Goal: Information Seeking & Learning: Learn about a topic

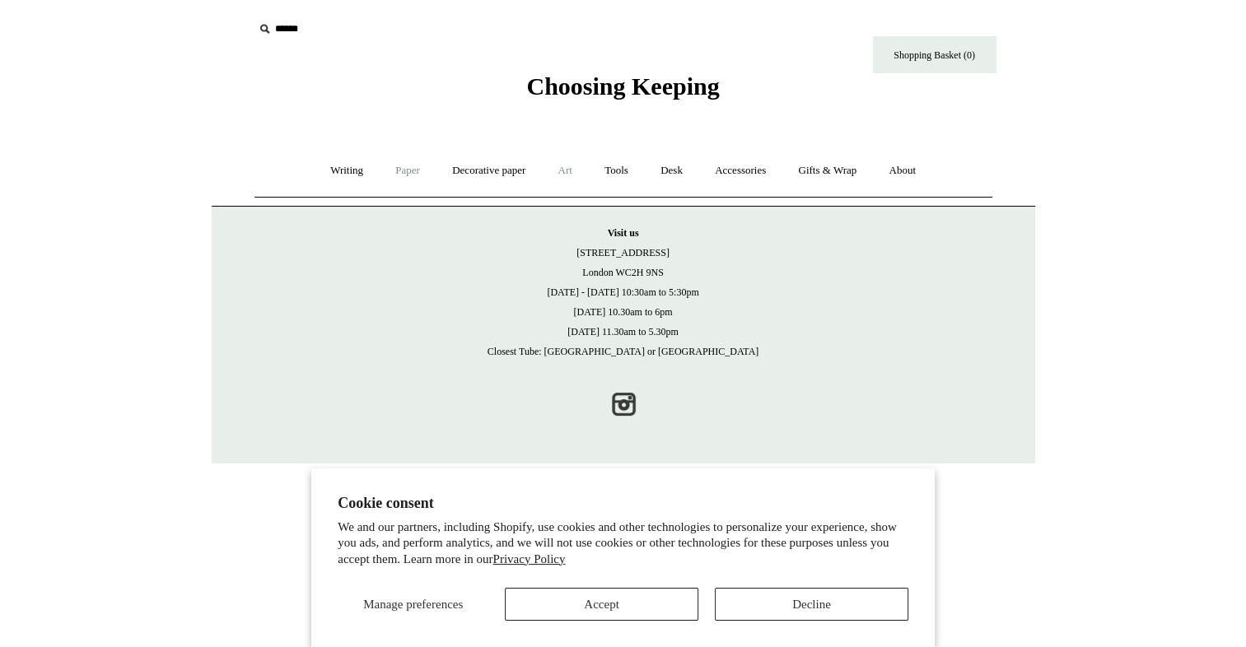
click at [564, 172] on link "Art +" at bounding box center [565, 171] width 44 height 44
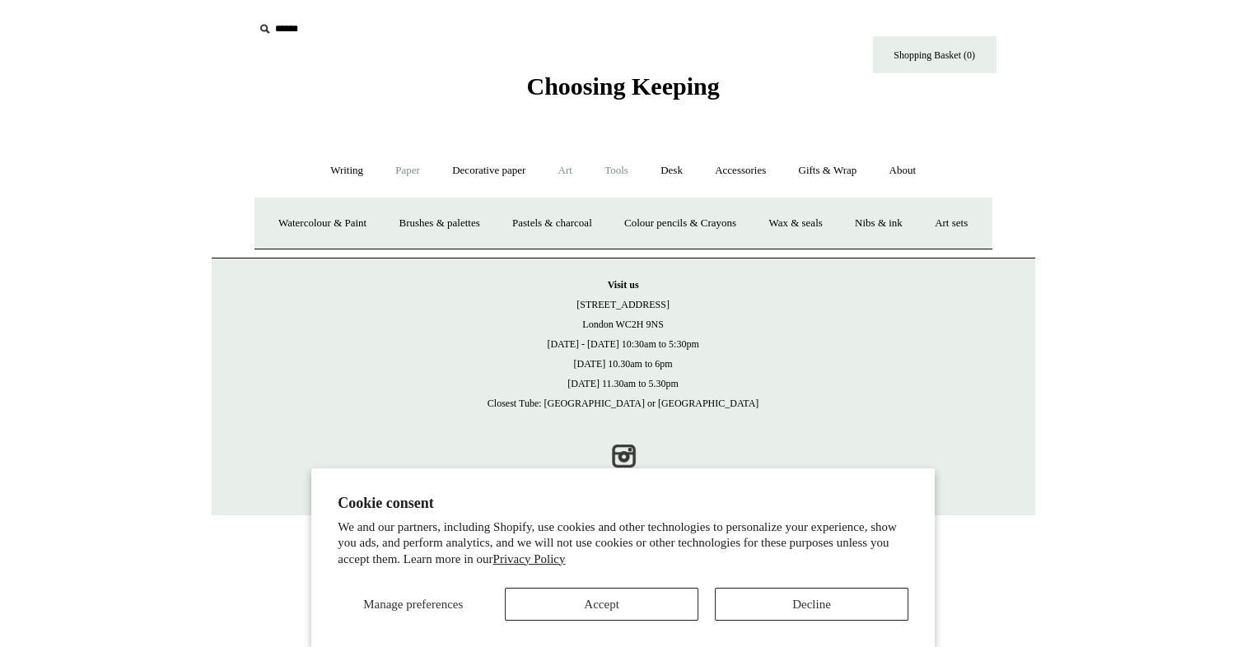
click at [615, 176] on link "Tools +" at bounding box center [616, 171] width 54 height 44
click at [454, 225] on link "Clips +" at bounding box center [467, 224] width 52 height 44
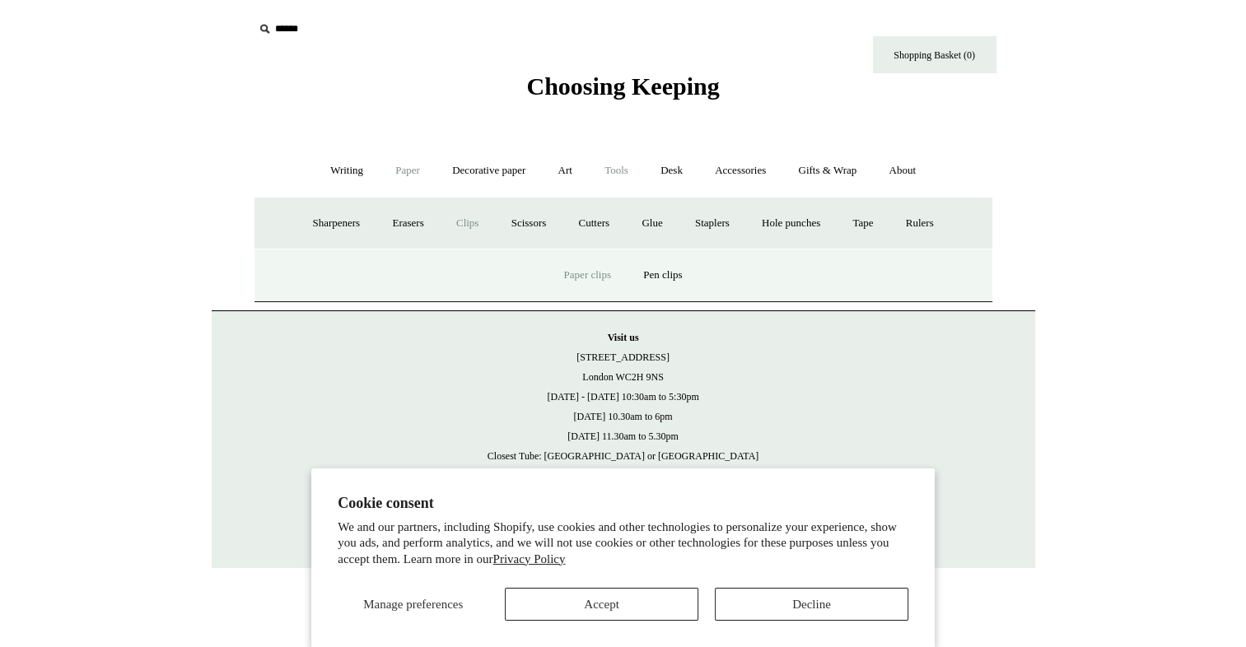
click at [571, 273] on link "Paper clips" at bounding box center [587, 276] width 77 height 44
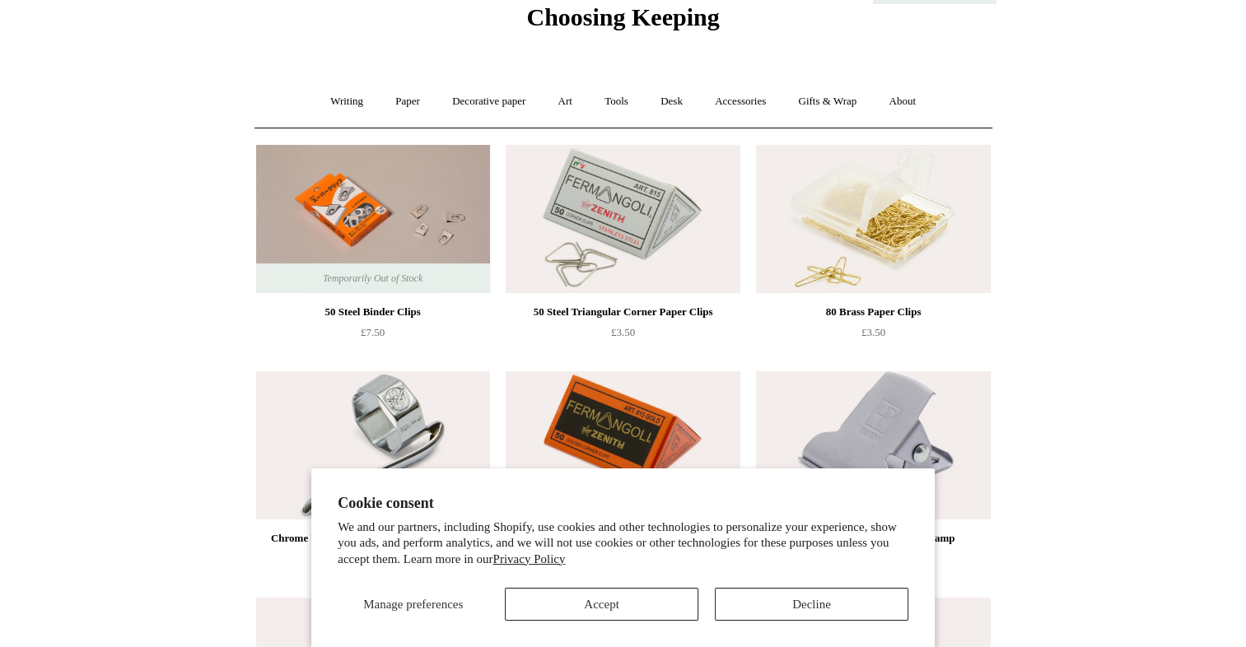
scroll to position [76, 0]
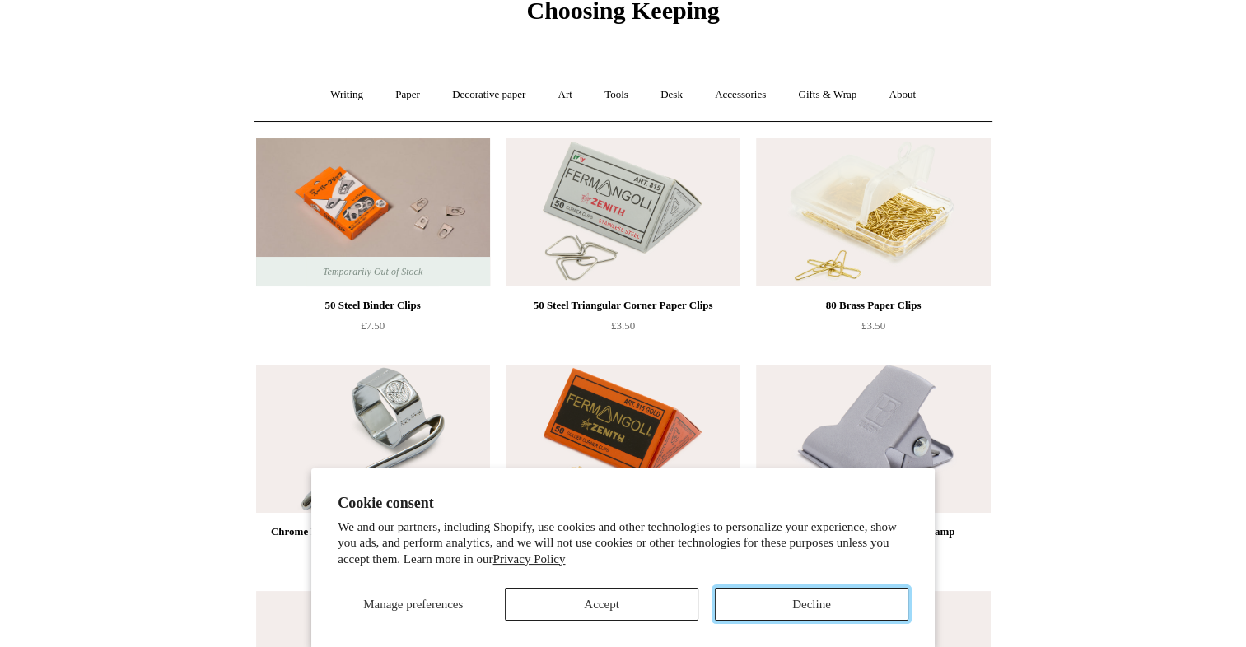
click at [738, 609] on button "Decline" at bounding box center [811, 604] width 193 height 33
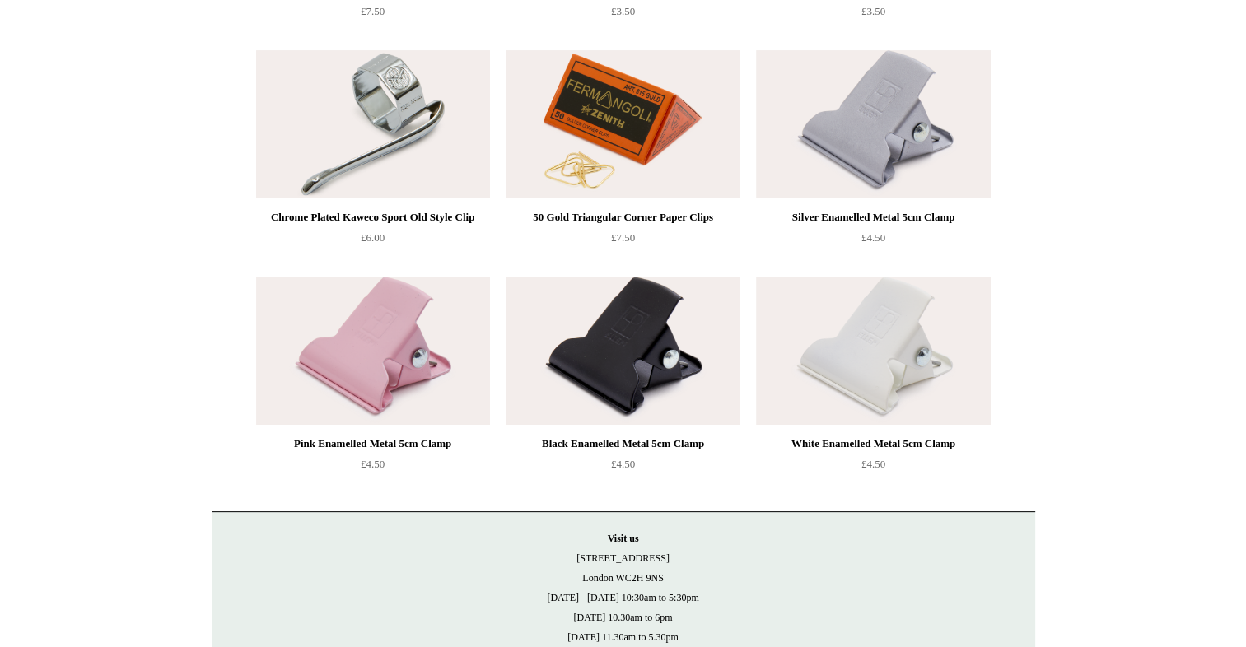
scroll to position [384, 0]
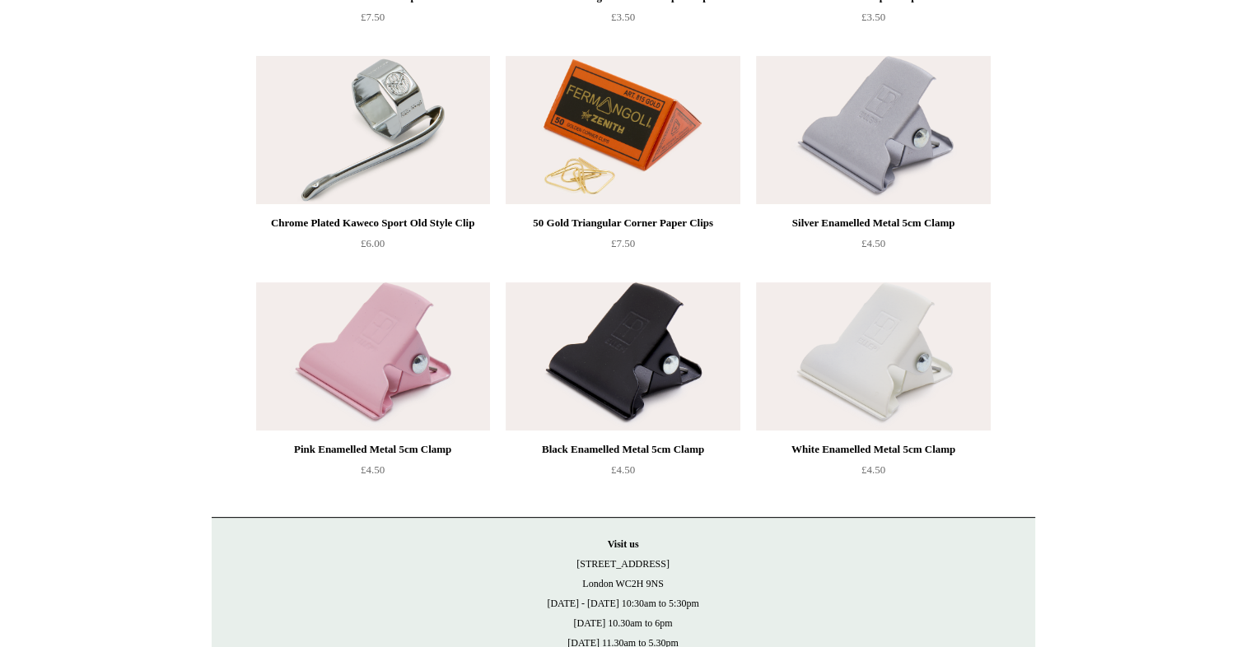
click at [400, 142] on img at bounding box center [373, 130] width 234 height 148
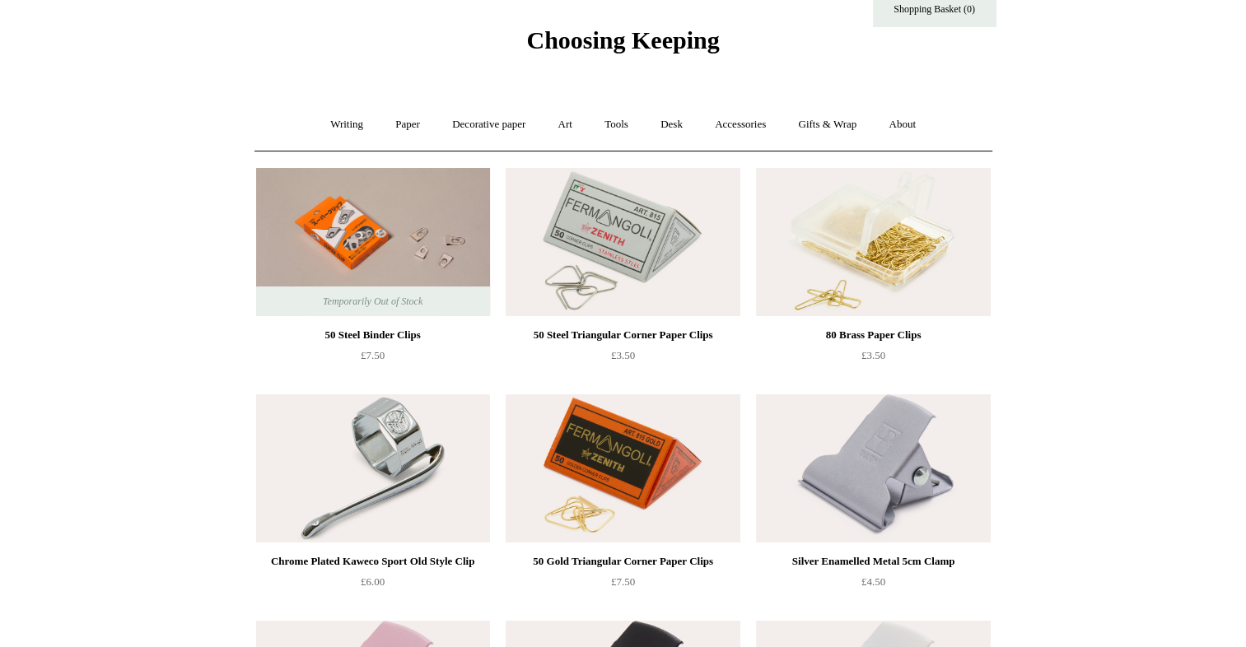
scroll to position [0, 0]
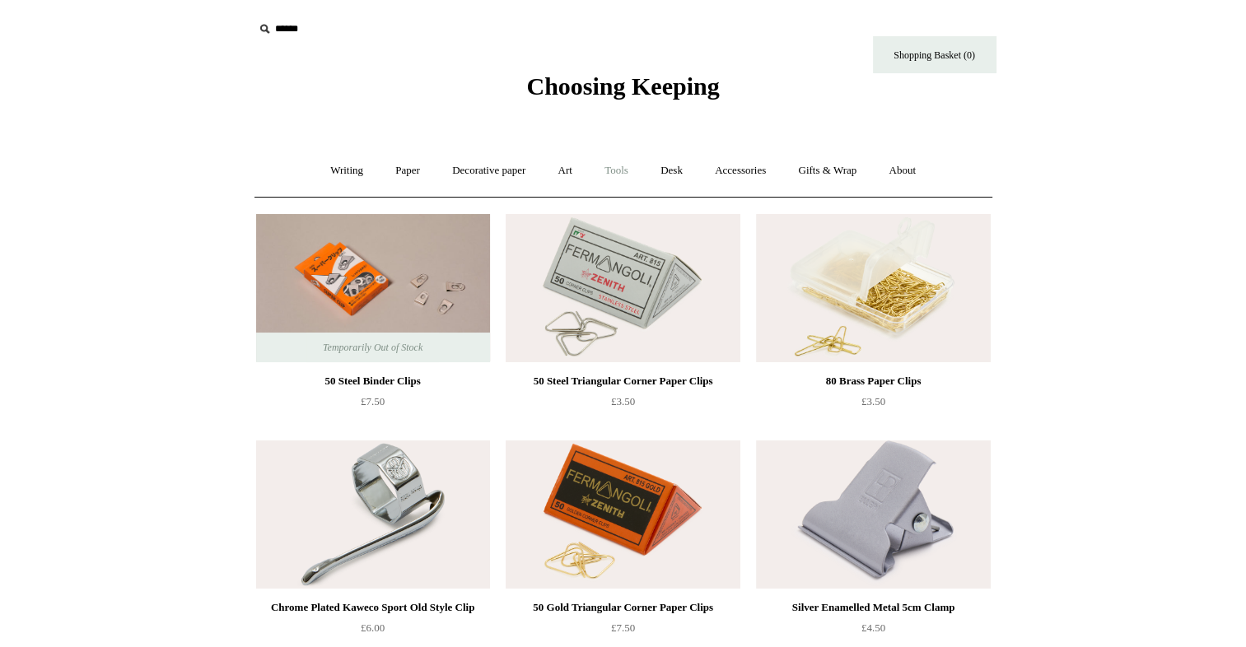
click at [631, 165] on link "Tools +" at bounding box center [616, 171] width 54 height 44
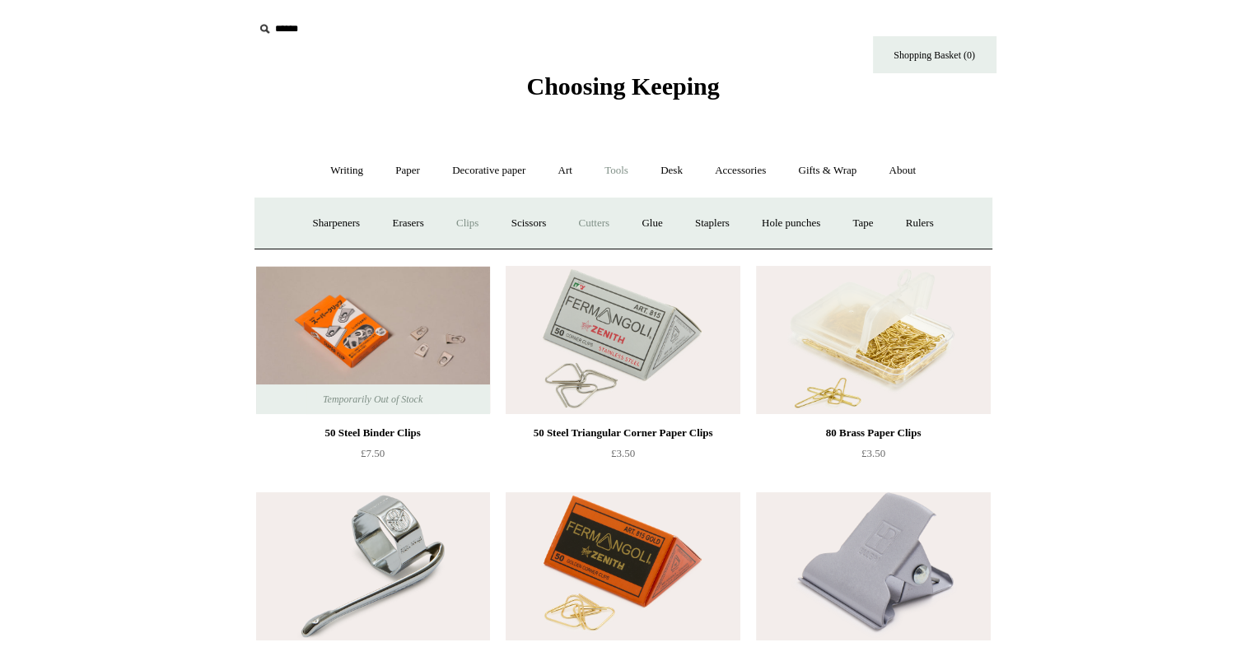
click at [604, 218] on link "Cutters" at bounding box center [593, 224] width 61 height 44
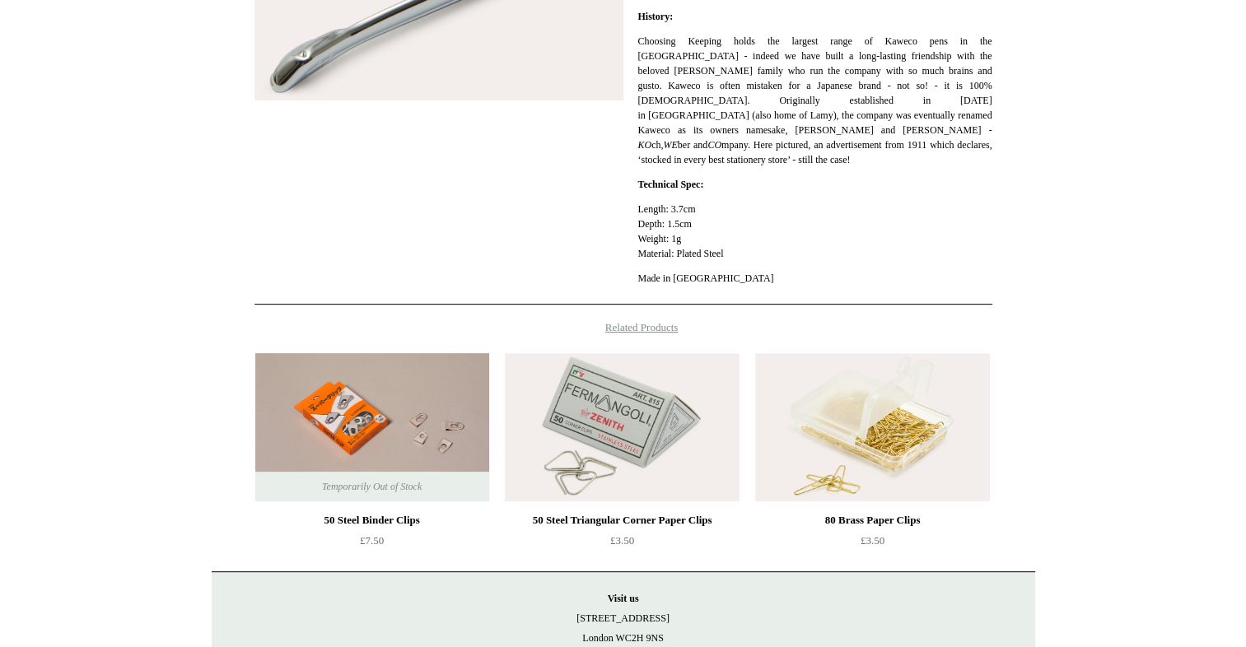
scroll to position [516, 0]
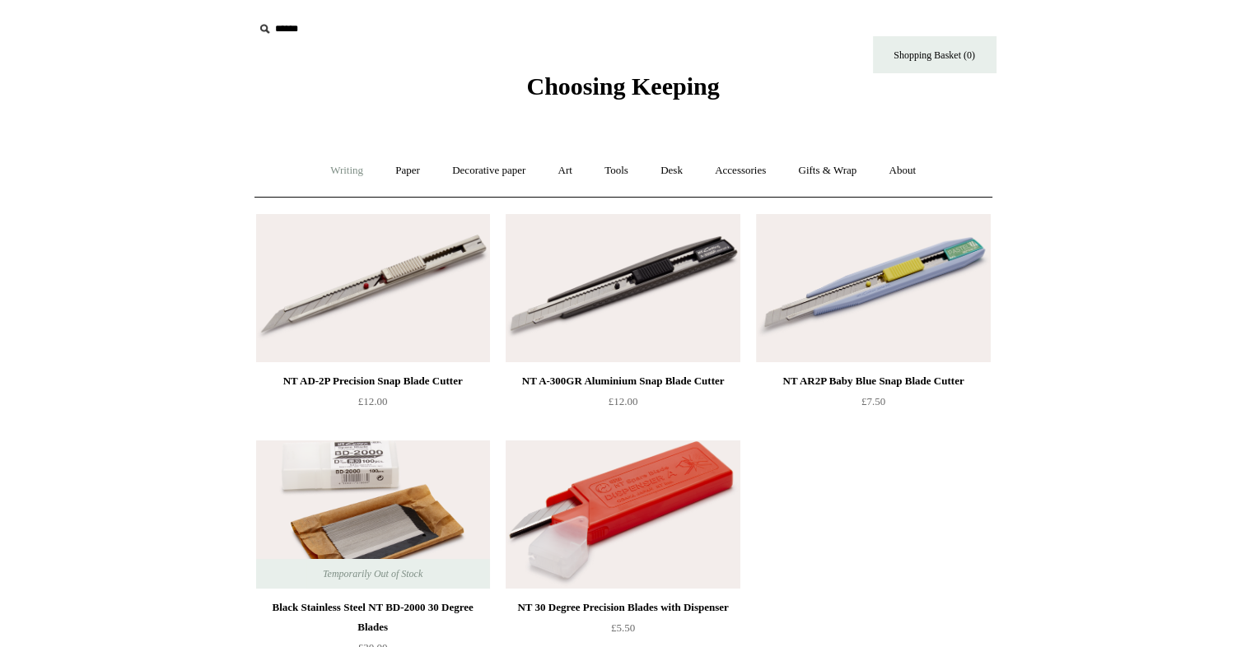
click at [330, 168] on link "Writing +" at bounding box center [346, 171] width 63 height 44
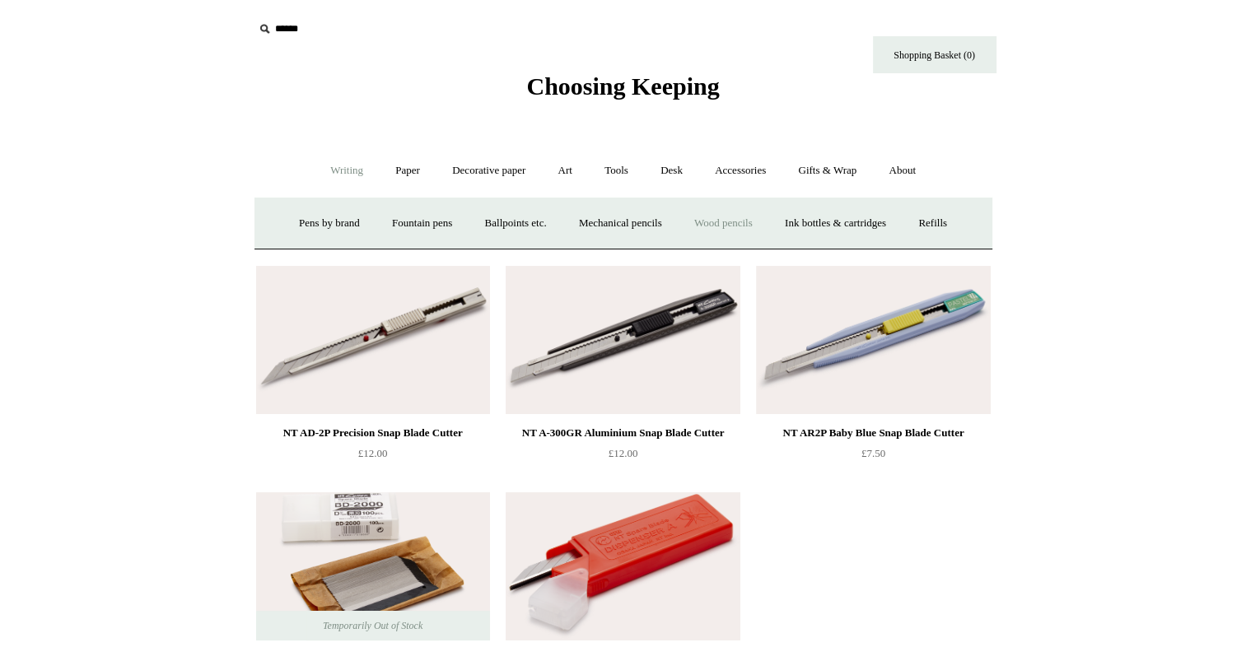
click at [718, 220] on link "Wood pencils +" at bounding box center [723, 224] width 88 height 44
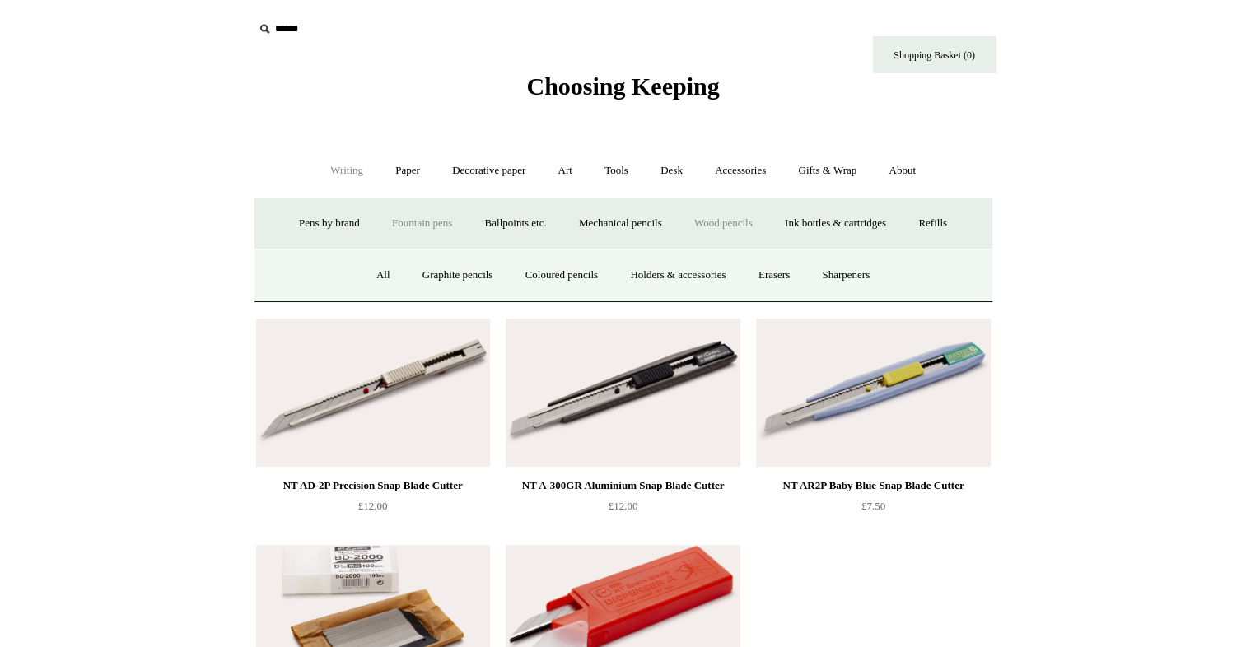
click at [422, 209] on link "Fountain pens +" at bounding box center [422, 224] width 90 height 44
click at [379, 268] on link "Everyday" at bounding box center [391, 276] width 71 height 44
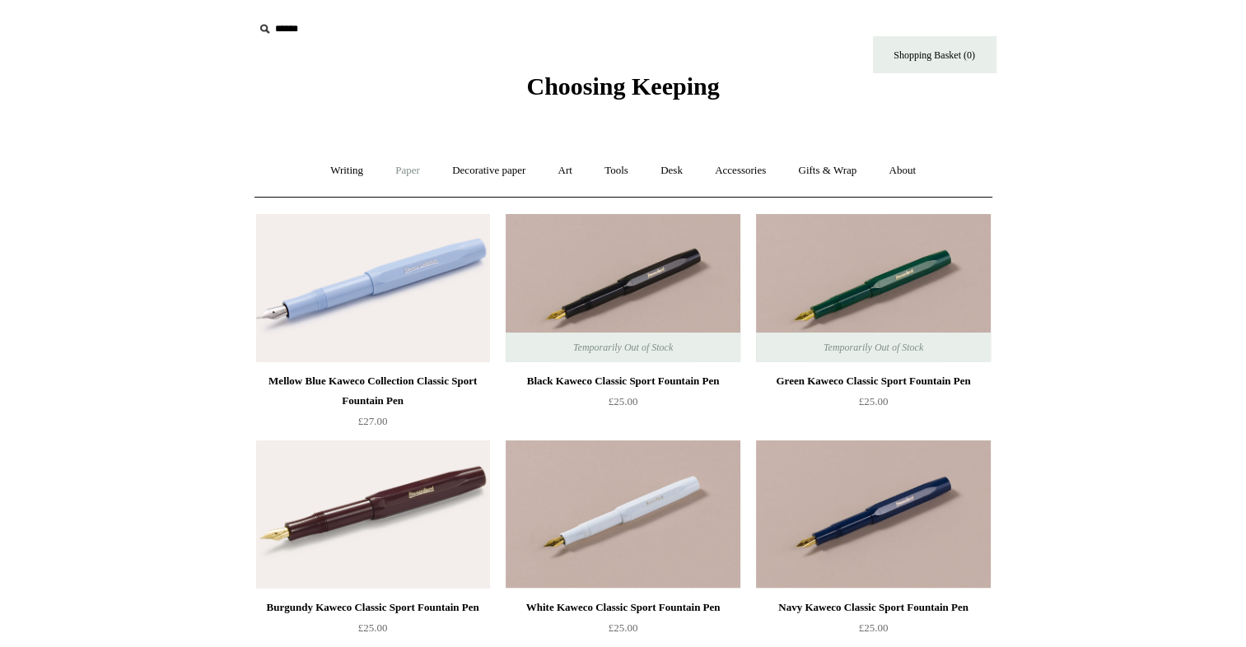
click at [399, 176] on link "Paper +" at bounding box center [407, 171] width 54 height 44
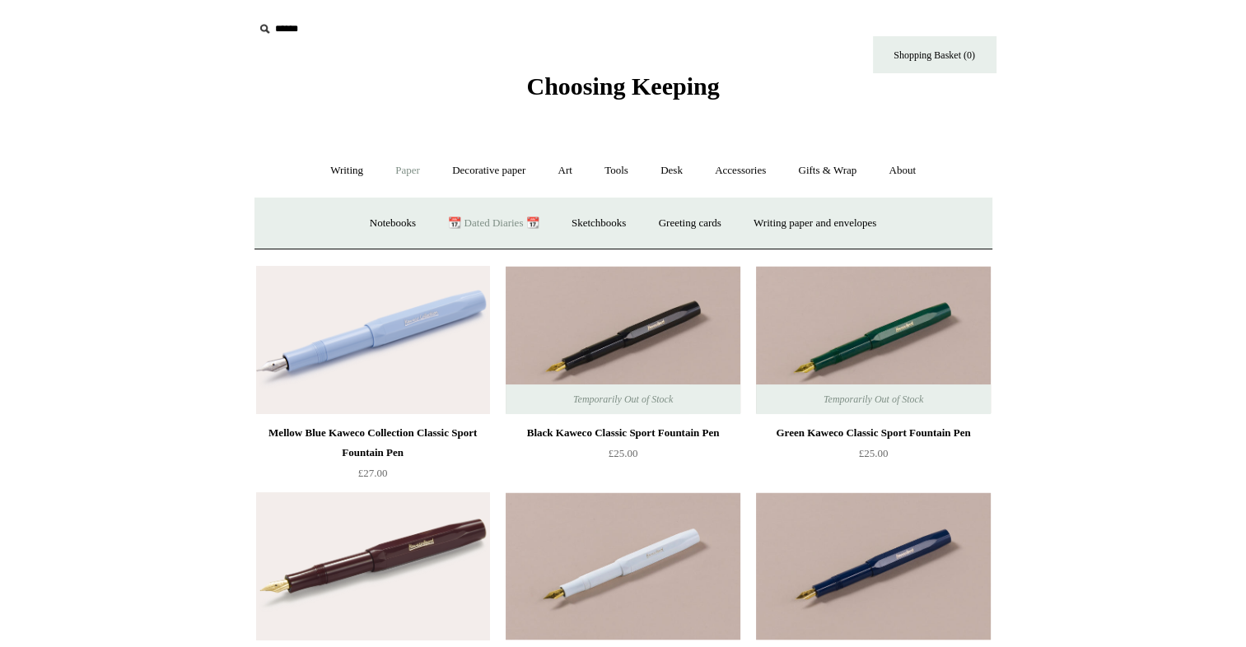
click at [446, 217] on link "📆 Dated Diaries 📆" at bounding box center [493, 224] width 120 height 44
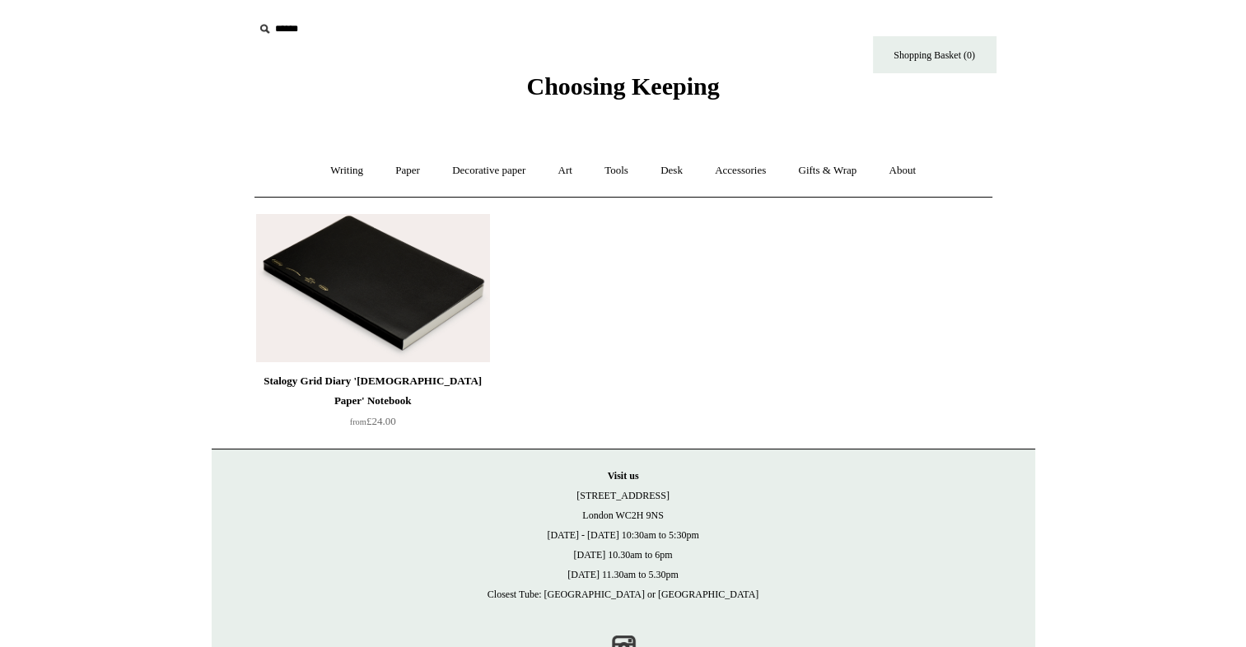
click at [407, 311] on img at bounding box center [373, 288] width 234 height 148
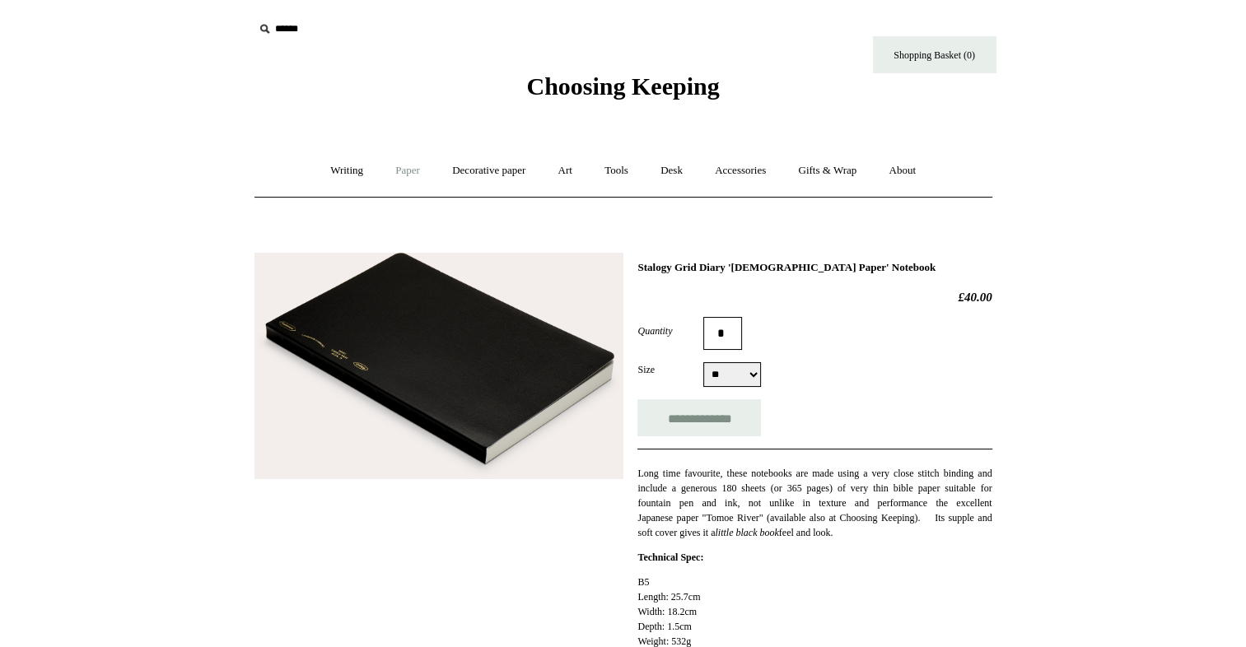
click at [397, 167] on link "Paper +" at bounding box center [407, 171] width 54 height 44
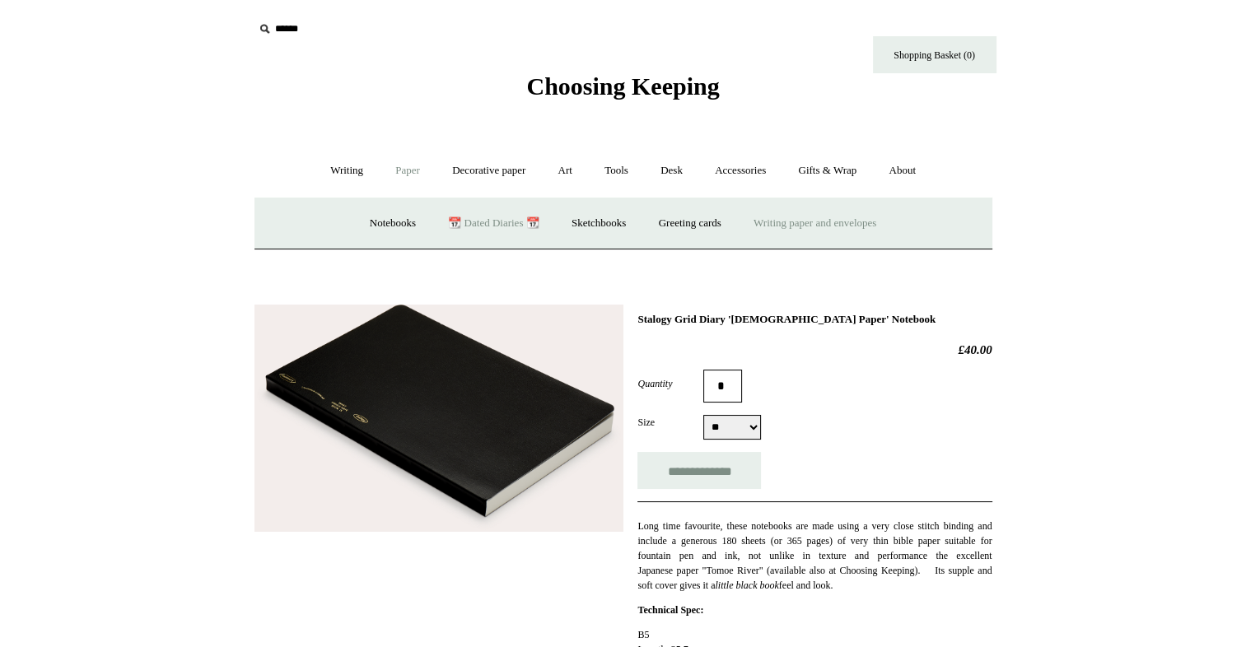
click at [803, 229] on link "Writing paper and envelopes +" at bounding box center [814, 224] width 152 height 44
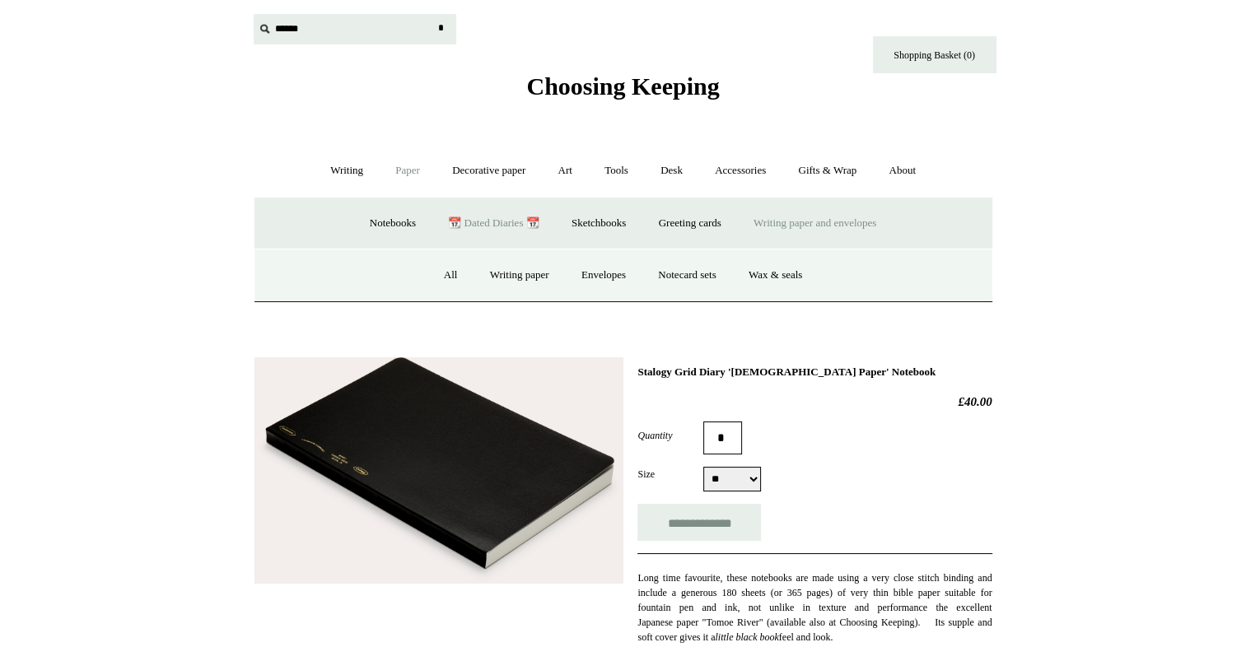
click at [309, 29] on input "text" at bounding box center [355, 29] width 203 height 30
type input "**********"
click at [433, 14] on input "*" at bounding box center [441, 28] width 16 height 29
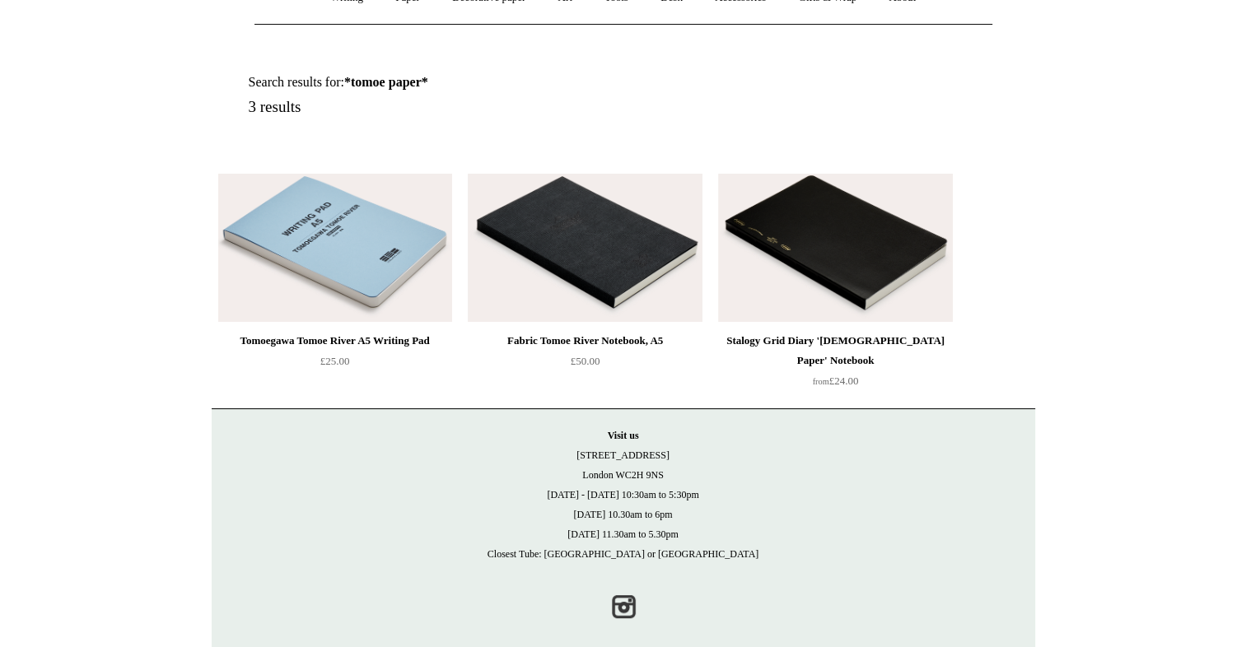
scroll to position [175, 0]
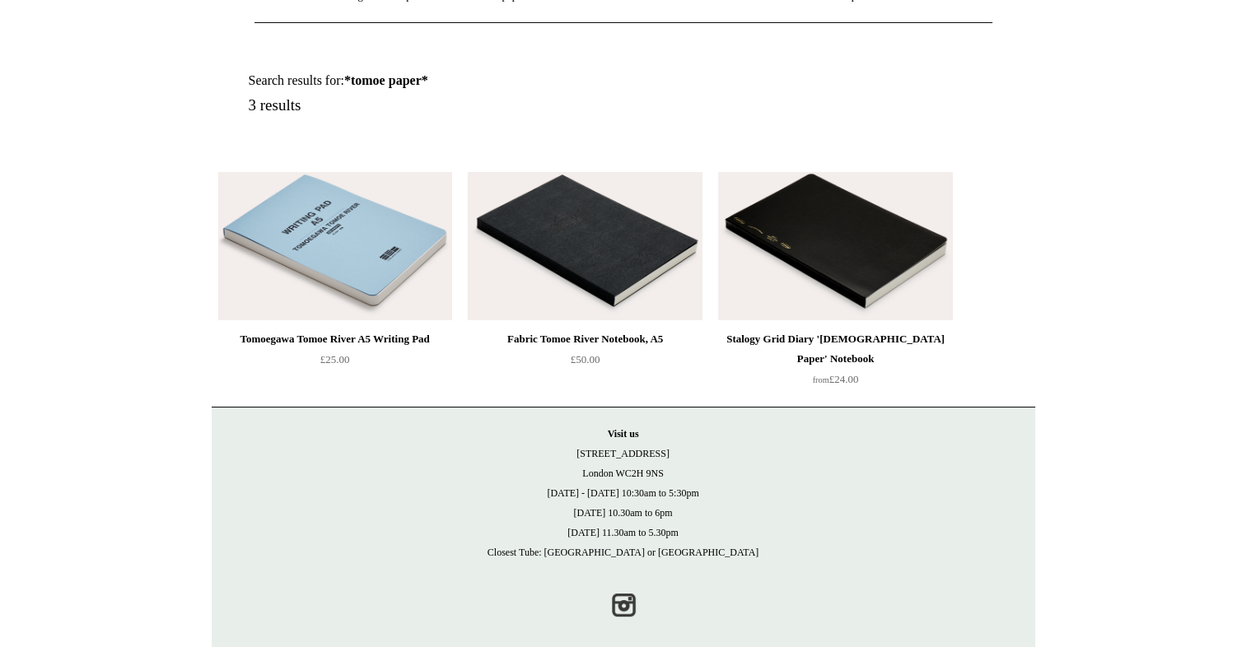
click at [569, 254] on img at bounding box center [585, 246] width 234 height 148
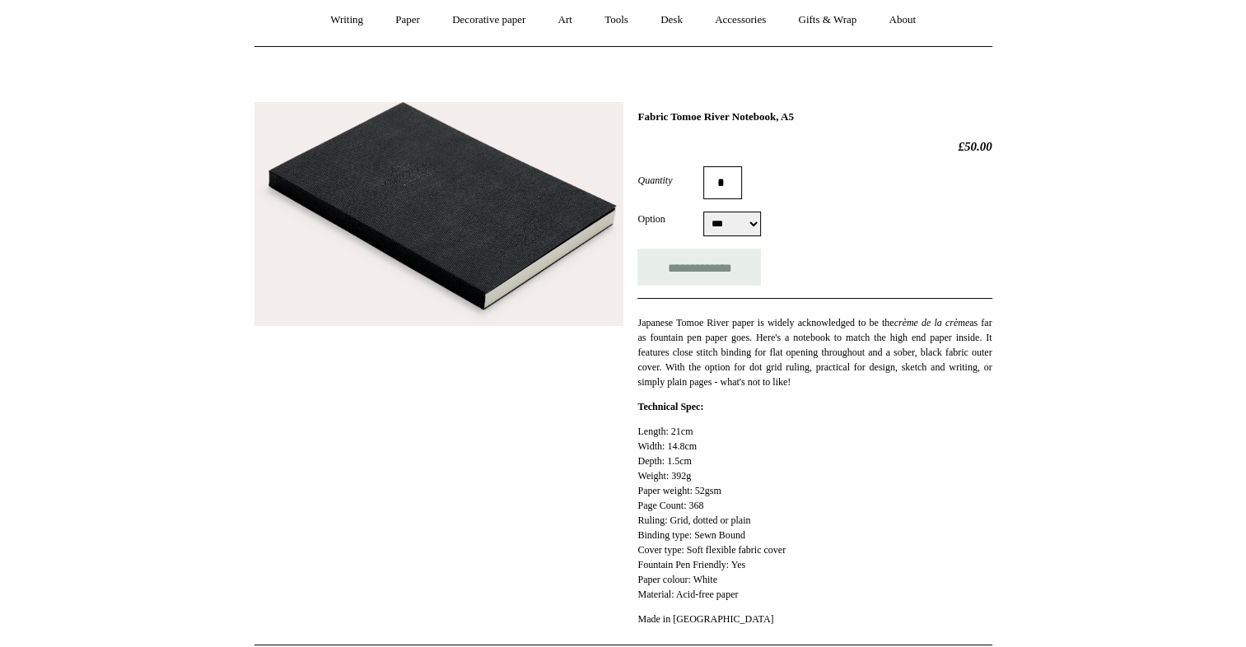
scroll to position [151, 0]
click at [401, 13] on link "Paper +" at bounding box center [407, 20] width 54 height 44
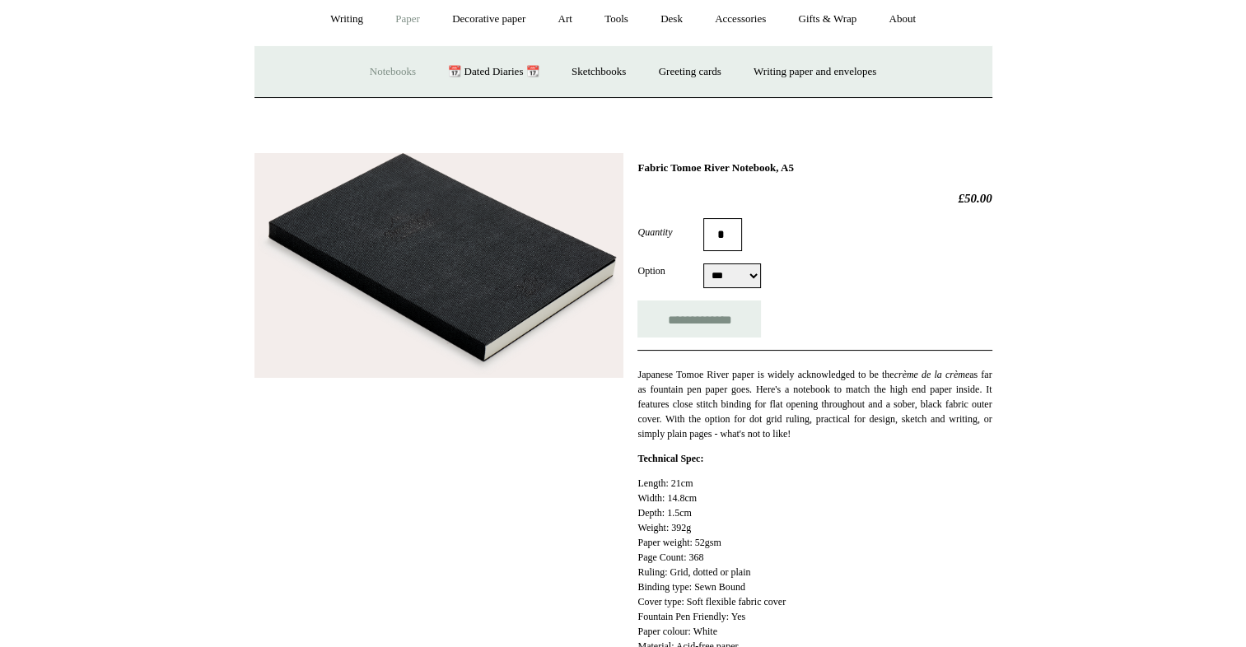
click at [381, 61] on link "Notebooks +" at bounding box center [393, 72] width 76 height 44
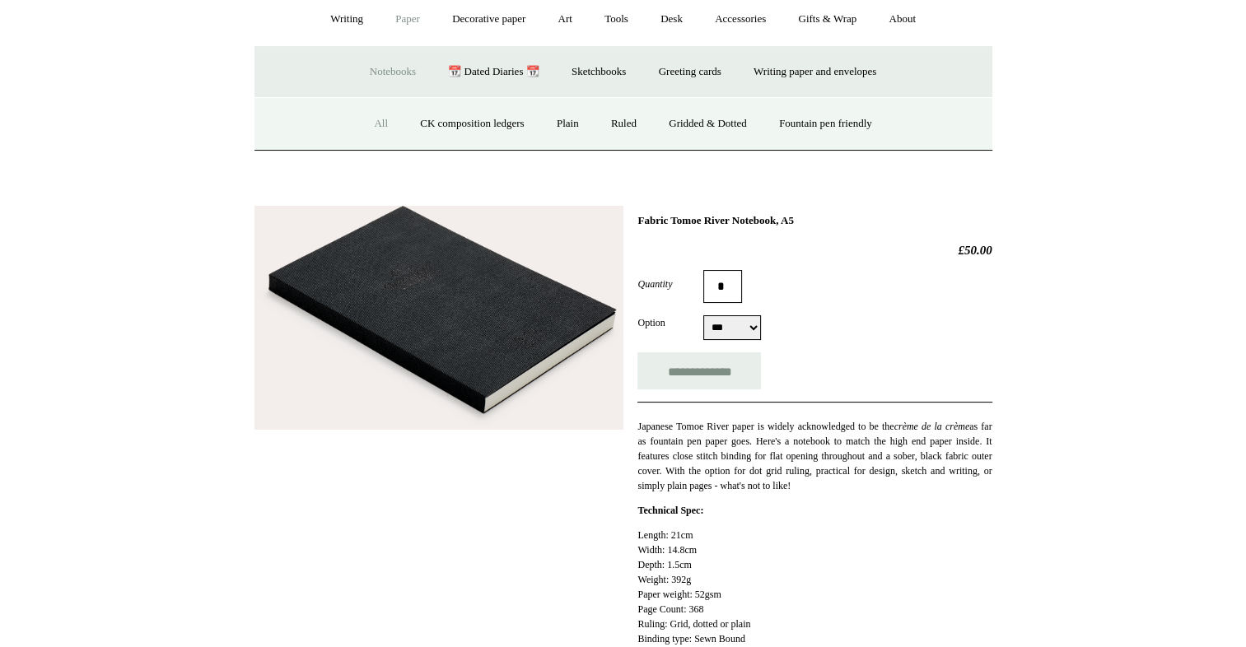
click at [366, 116] on link "All" at bounding box center [381, 124] width 44 height 44
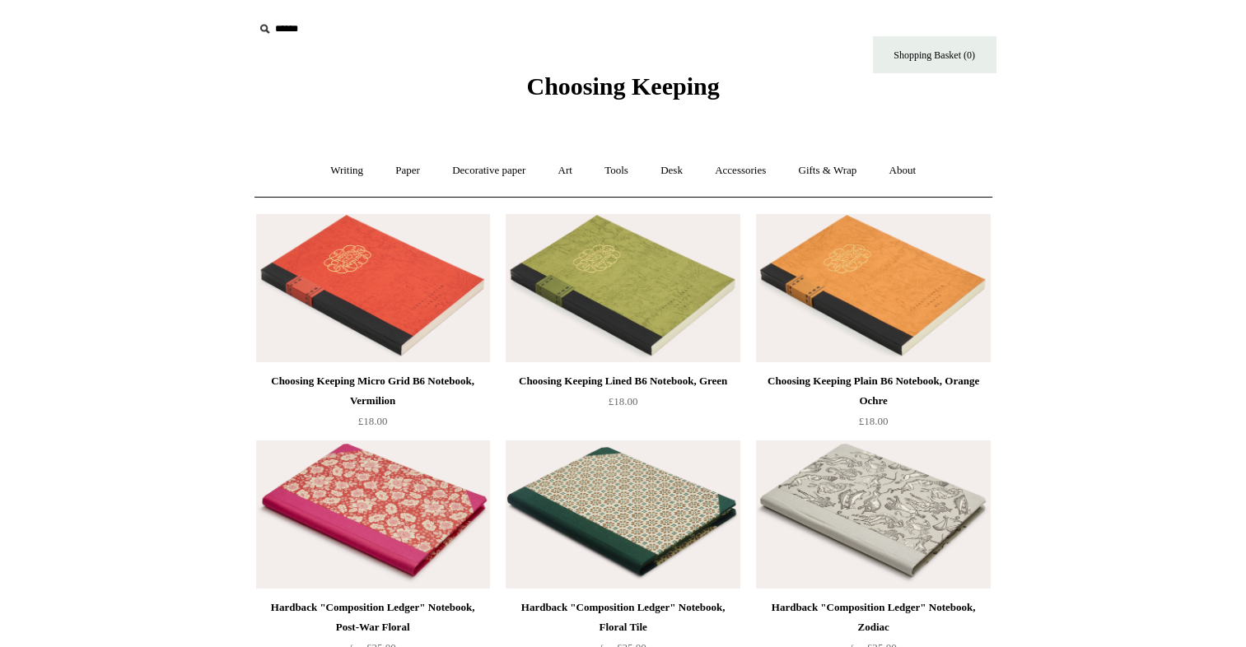
click at [397, 300] on img at bounding box center [373, 288] width 234 height 148
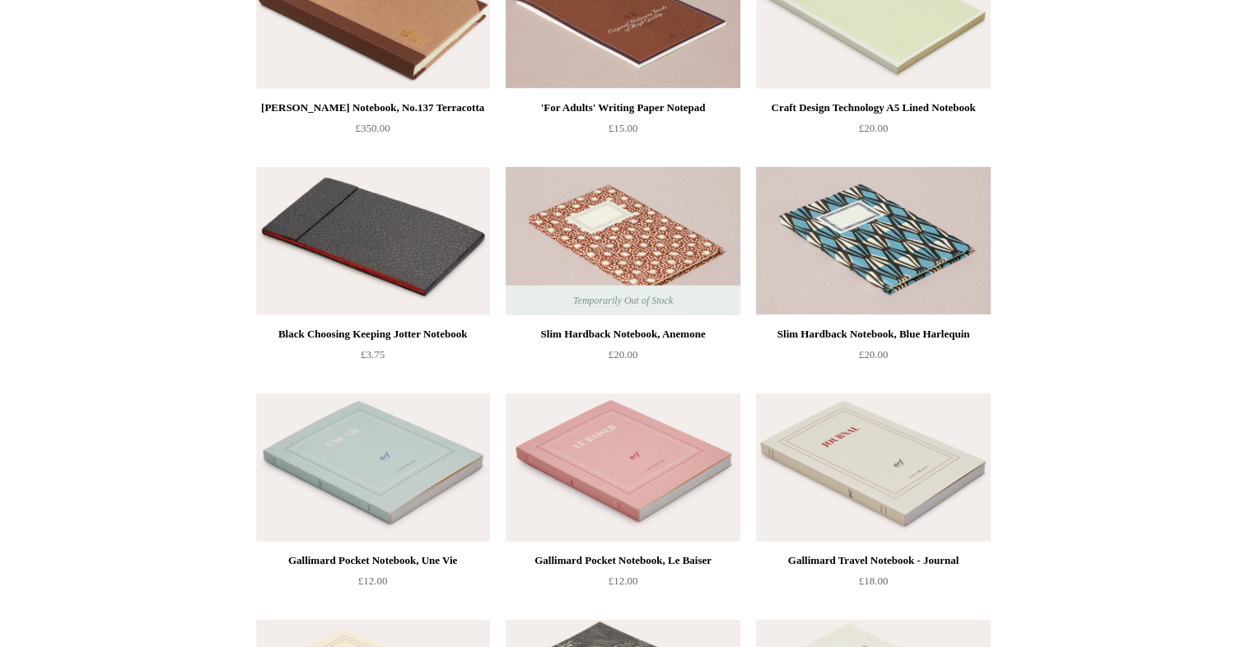
scroll to position [4816, 0]
